Goal: Complete application form

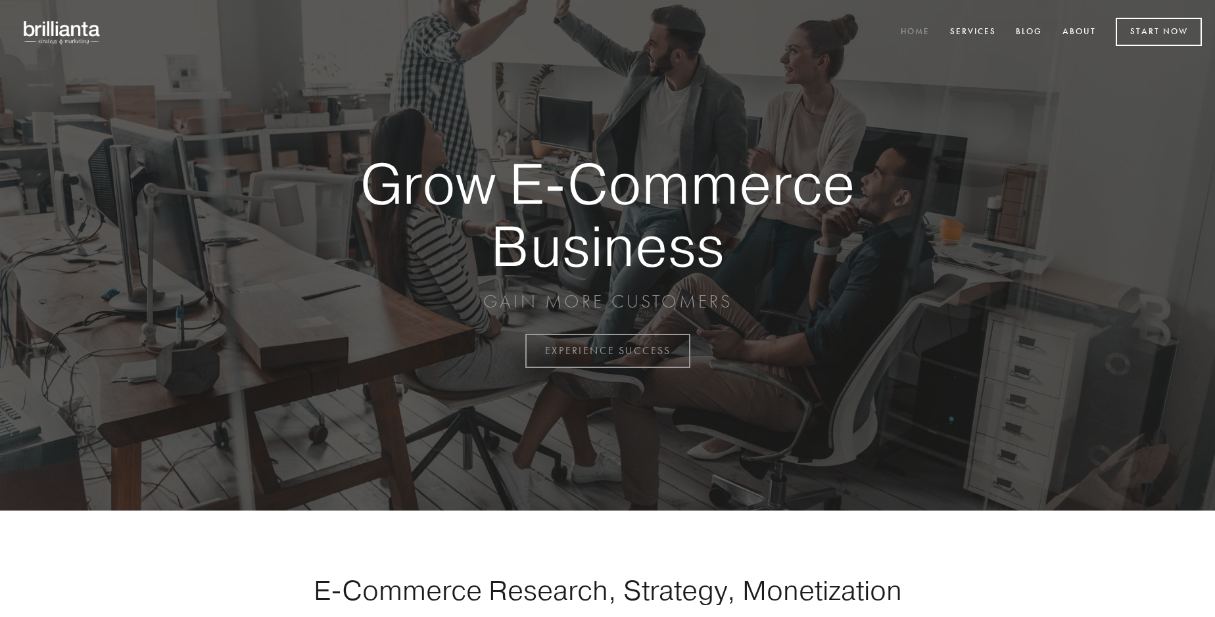
scroll to position [3447, 0]
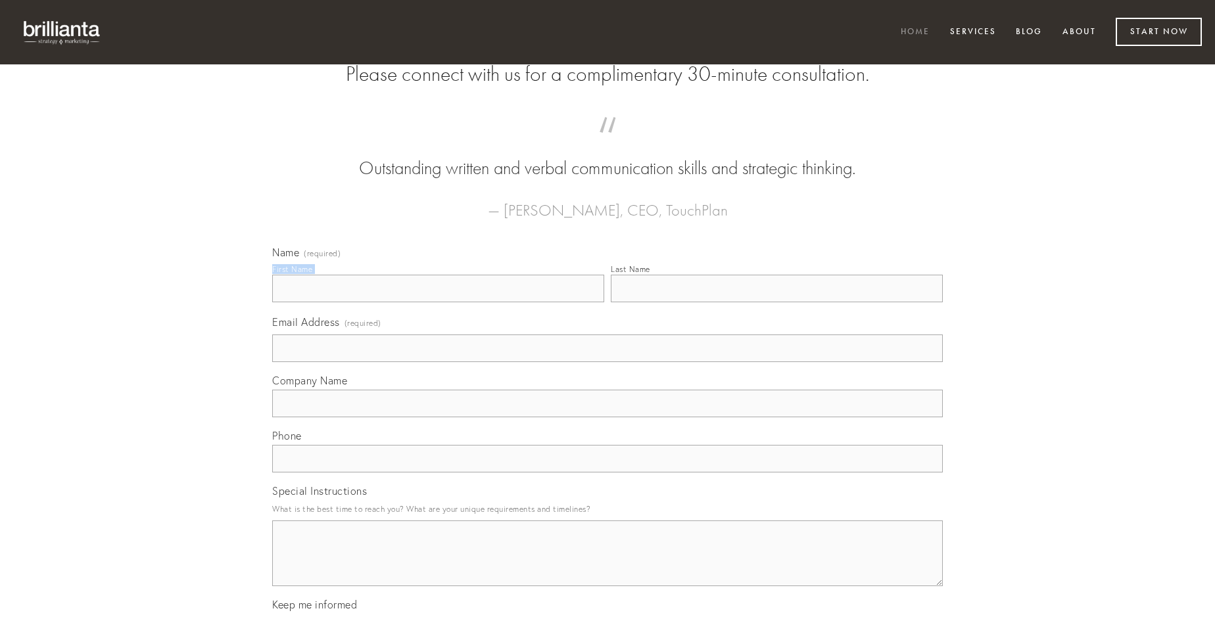
type input "[PERSON_NAME]"
click at [777, 302] on input "Last Name" at bounding box center [777, 289] width 332 height 28
type input "[PERSON_NAME]"
click at [608, 362] on input "Email Address (required)" at bounding box center [607, 349] width 671 height 28
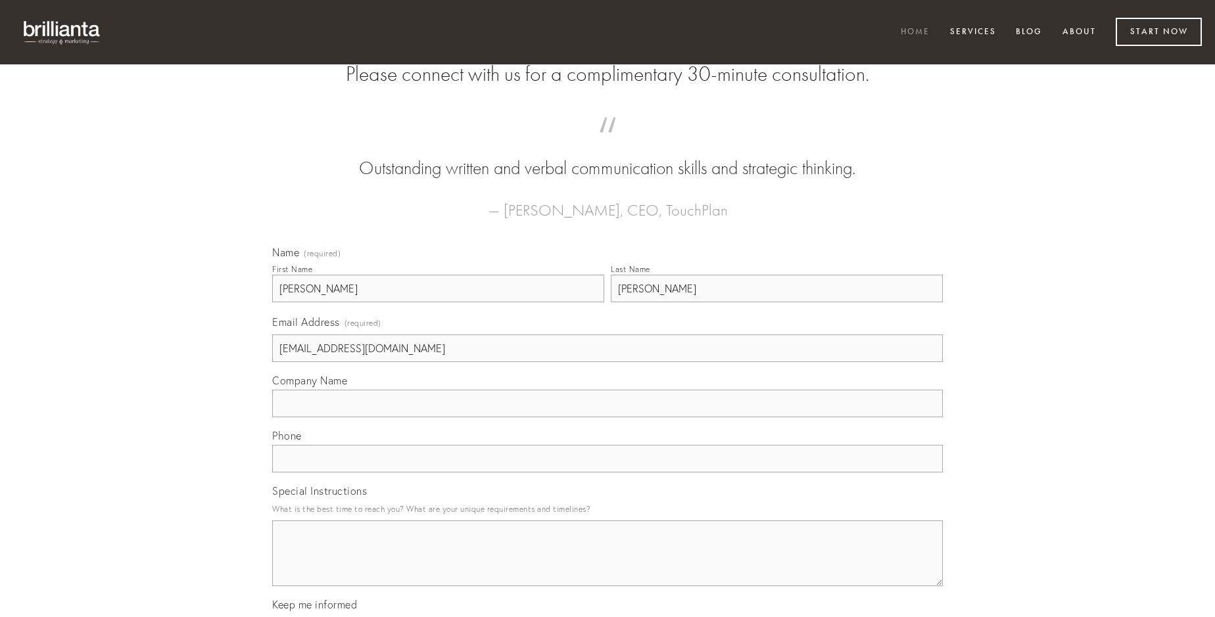
type input "[EMAIL_ADDRESS][DOMAIN_NAME]"
click at [608, 418] on input "Company Name" at bounding box center [607, 404] width 671 height 28
type input "alo"
click at [608, 473] on input "text" at bounding box center [607, 459] width 671 height 28
click at [608, 565] on textarea "Special Instructions" at bounding box center [607, 554] width 671 height 66
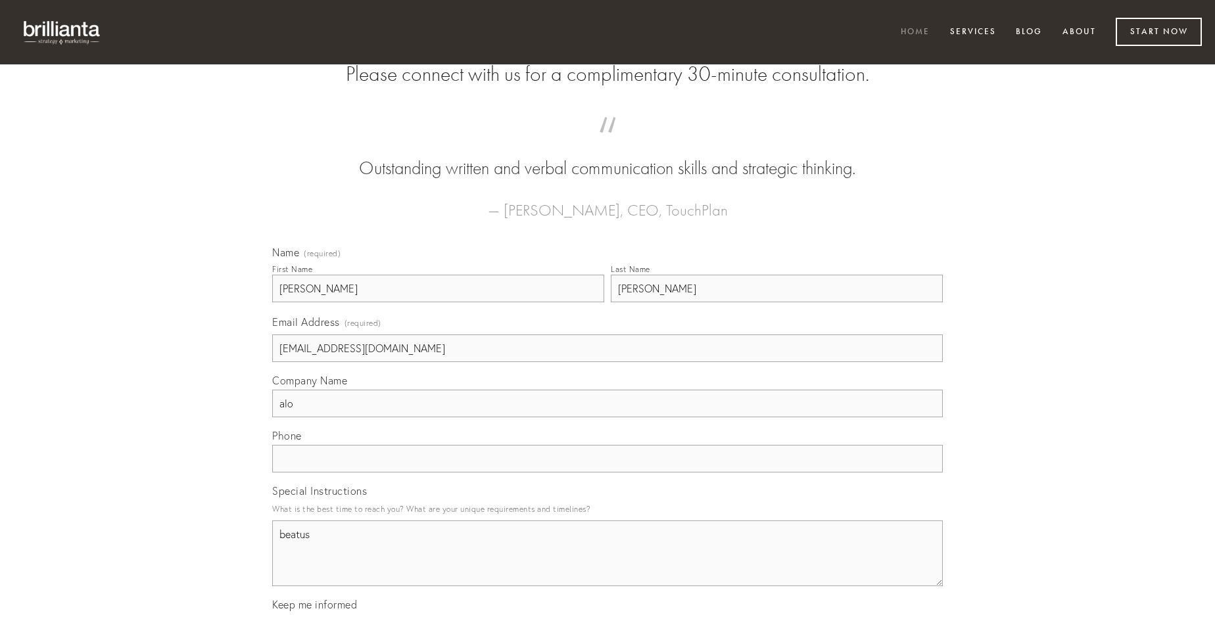
type textarea "beatus"
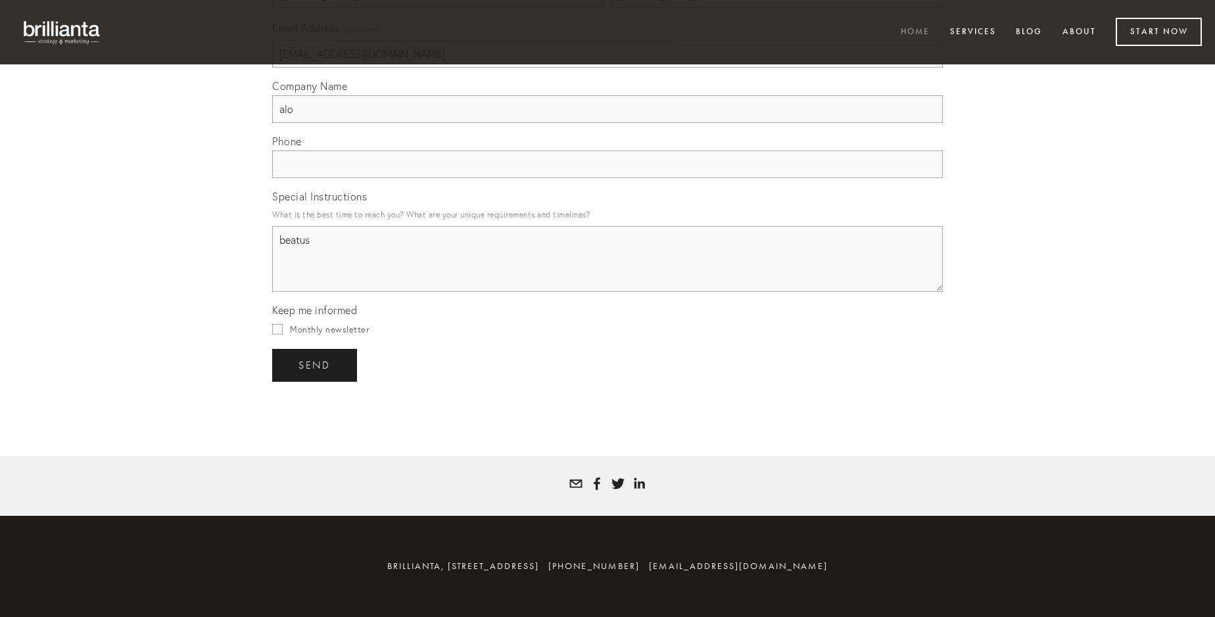
click at [316, 365] on span "send" at bounding box center [315, 366] width 32 height 12
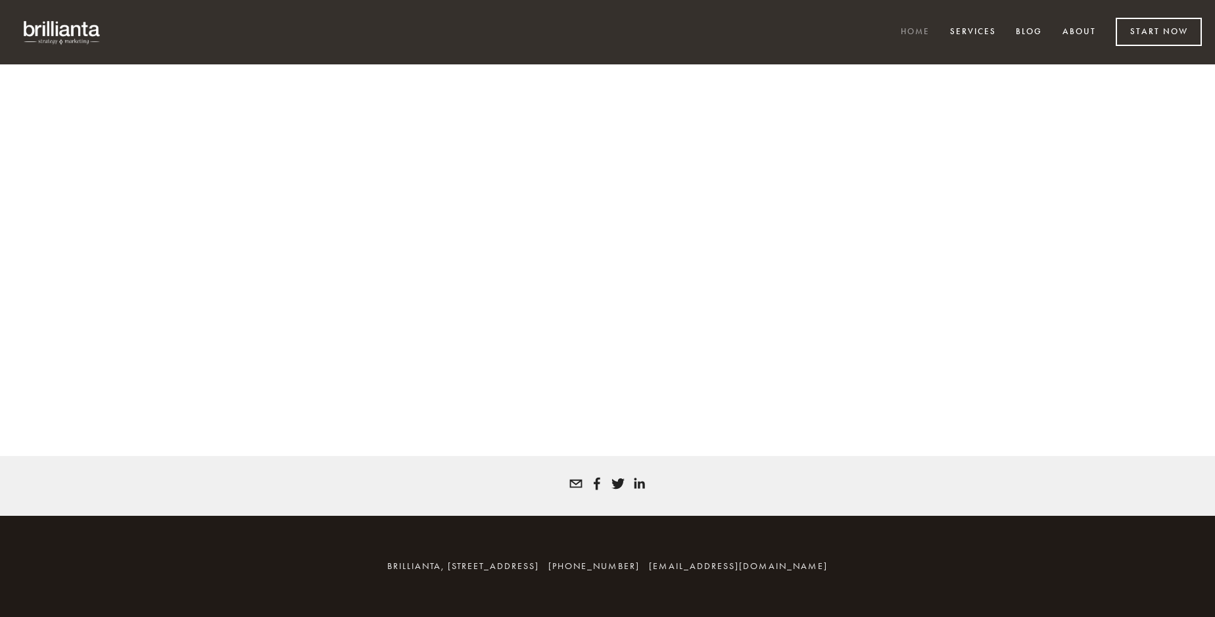
scroll to position [3429, 0]
